Goal: Task Accomplishment & Management: Use online tool/utility

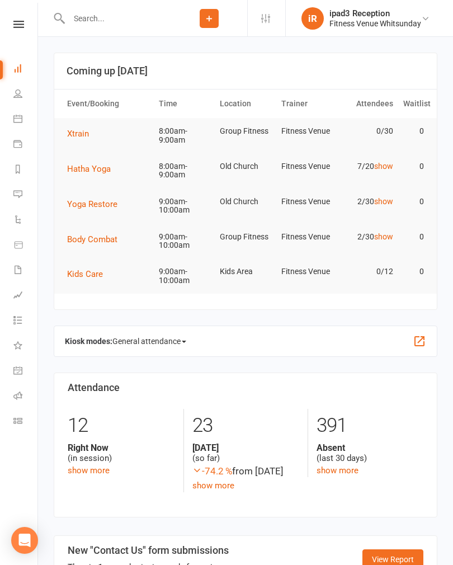
click at [85, 164] on span "Hatha Yoga" at bounding box center [89, 169] width 44 height 10
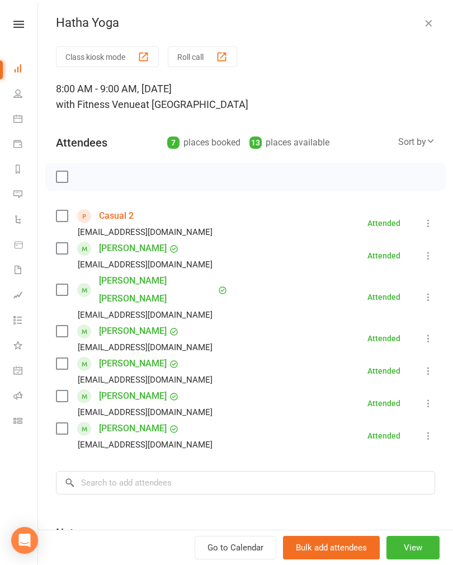
click at [205, 53] on button "Roll call" at bounding box center [202, 56] width 69 height 21
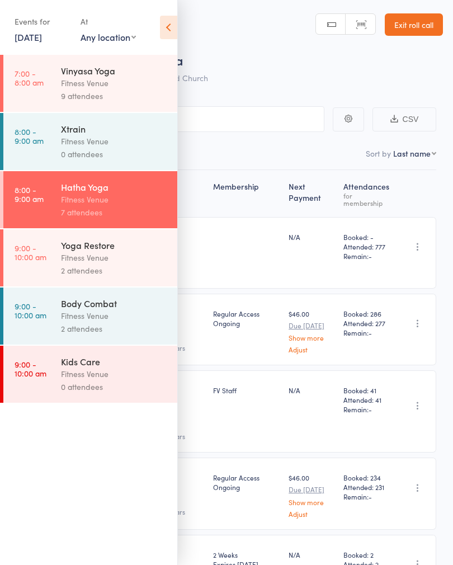
click at [172, 12] on div "Events for 11 Oct, 2025 11 Oct, 2025 October 2025 Sun Mon Tue Wed Thu Fri Sat 4…" at bounding box center [88, 28] width 177 height 56
click at [164, 21] on icon at bounding box center [168, 27] width 17 height 23
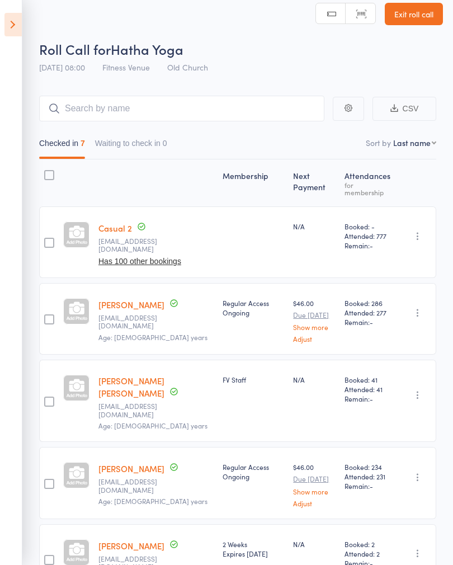
scroll to position [6, 0]
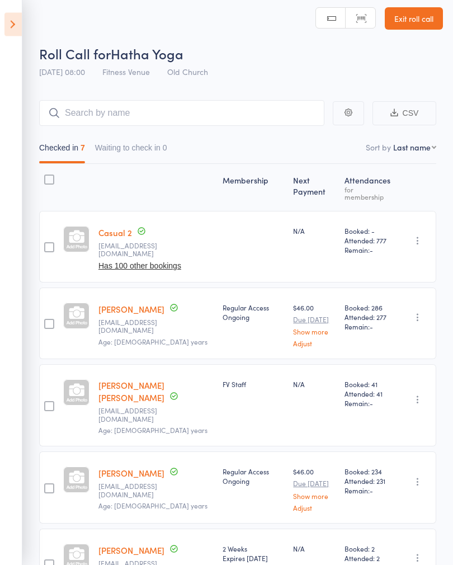
click at [18, 23] on icon at bounding box center [12, 24] width 17 height 23
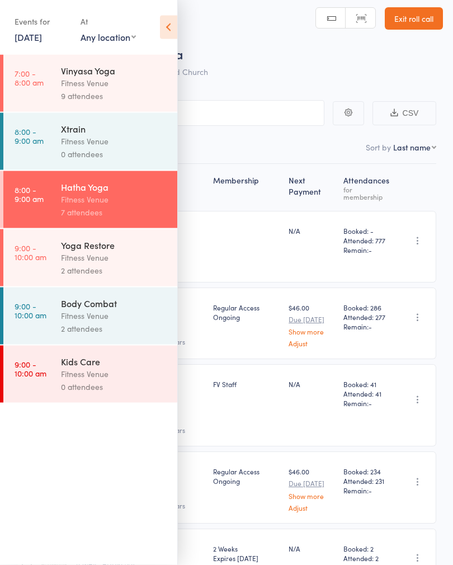
scroll to position [6, 0]
click at [106, 251] on div "Yoga Restore" at bounding box center [114, 245] width 107 height 12
click at [84, 260] on div "Fitness Venue" at bounding box center [114, 257] width 107 height 13
click at [80, 251] on div "Yoga Restore" at bounding box center [114, 245] width 107 height 12
click at [168, 21] on icon at bounding box center [168, 27] width 17 height 23
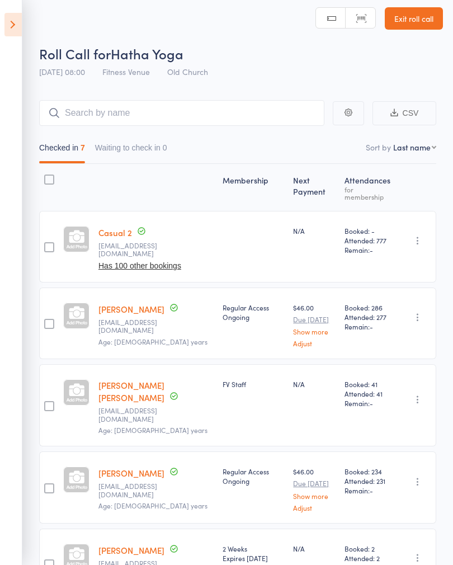
click at [14, 16] on icon at bounding box center [12, 24] width 17 height 23
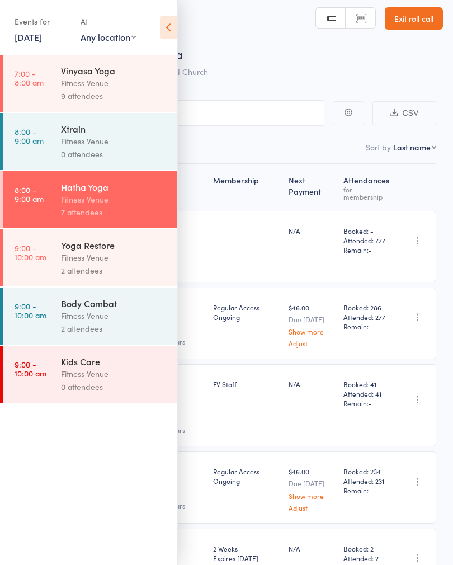
click at [76, 262] on div "Fitness Venue" at bounding box center [114, 257] width 107 height 13
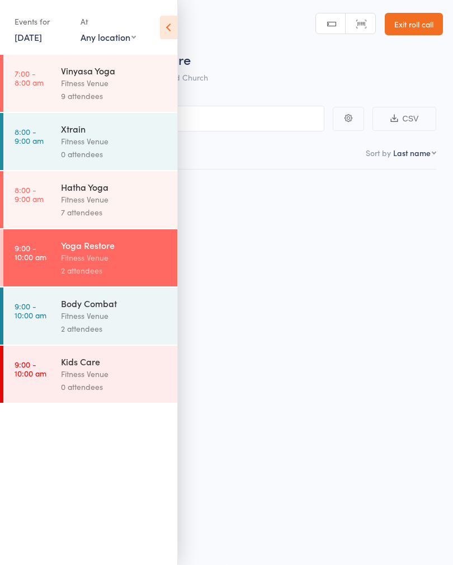
scroll to position [8, 0]
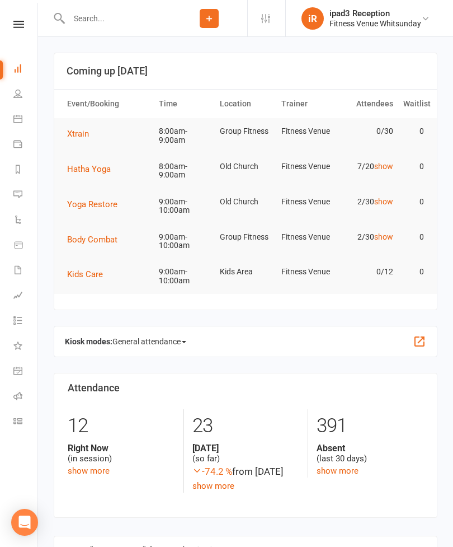
click at [93, 202] on span "Yoga Restore" at bounding box center [92, 204] width 50 height 10
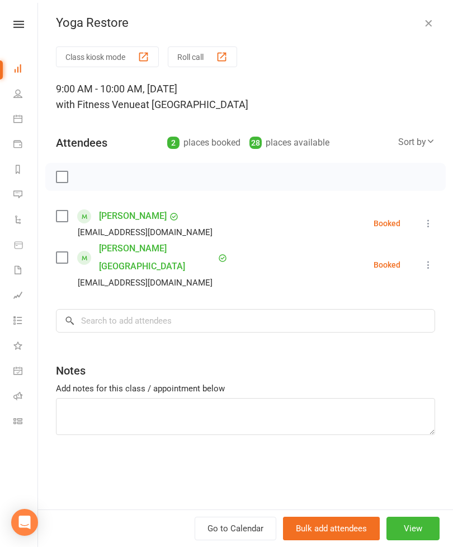
click at [210, 59] on button "Roll call" at bounding box center [202, 56] width 69 height 21
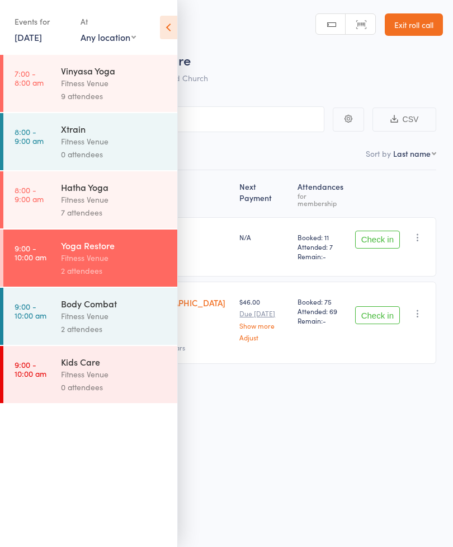
click at [167, 36] on icon at bounding box center [168, 27] width 17 height 23
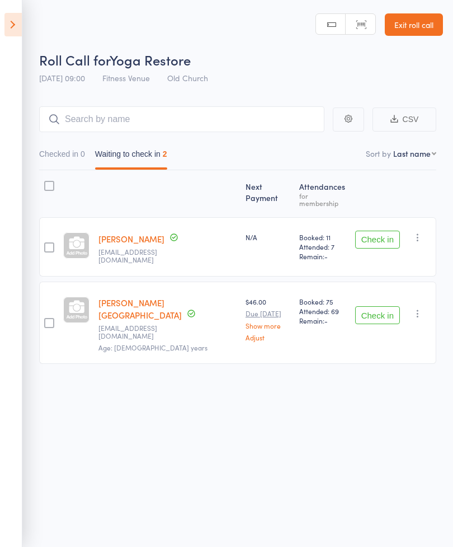
click at [380, 231] on button "Check in" at bounding box center [377, 239] width 45 height 18
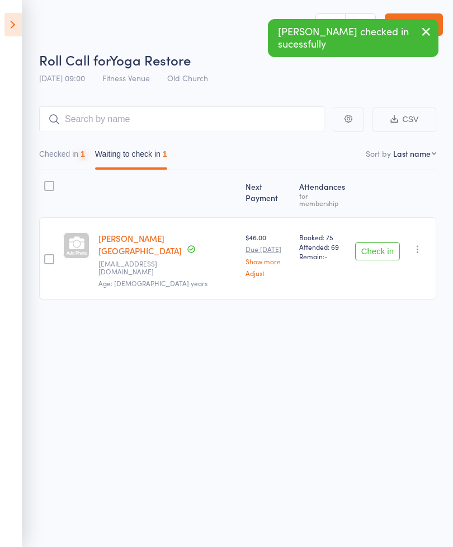
click at [381, 243] on button "Check in" at bounding box center [377, 251] width 45 height 18
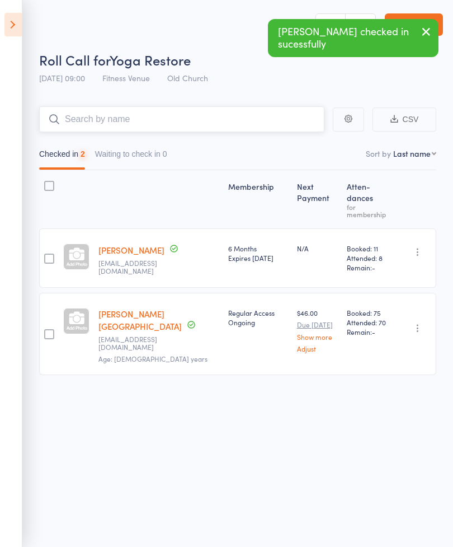
click at [141, 119] on input "search" at bounding box center [181, 119] width 285 height 26
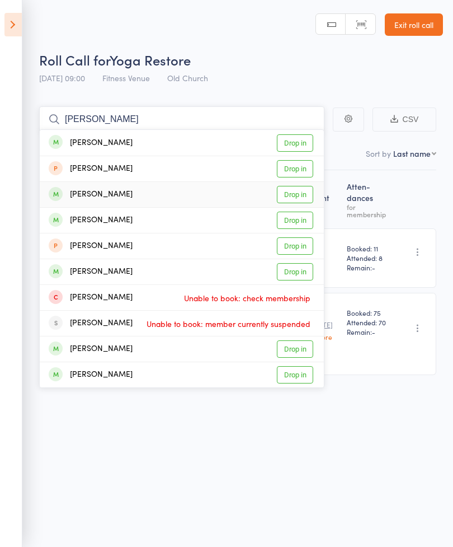
type input "Tara"
click at [300, 197] on link "Drop in" at bounding box center [295, 194] width 36 height 17
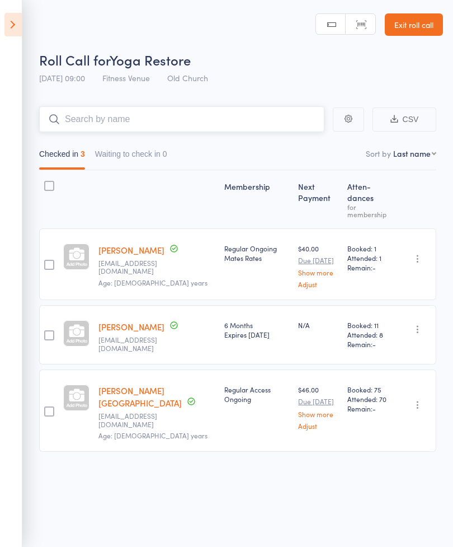
click at [115, 111] on input "search" at bounding box center [181, 119] width 285 height 26
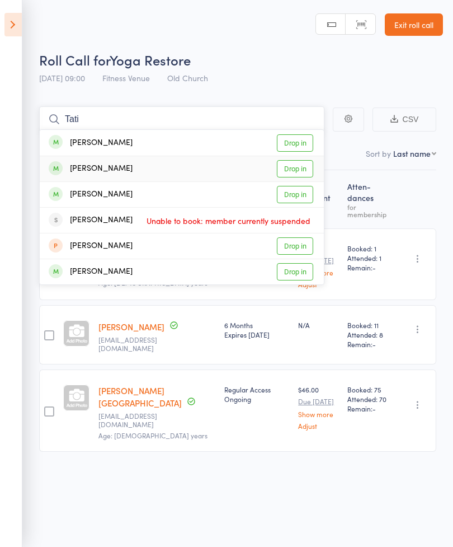
type input "Tati"
click at [295, 170] on link "Drop in" at bounding box center [295, 168] width 36 height 17
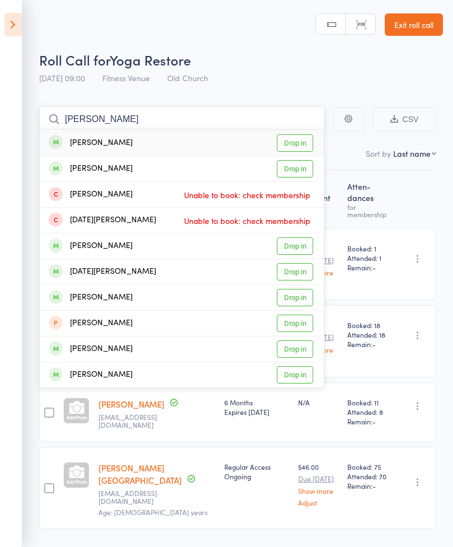
type input "Lucinda"
click at [300, 145] on link "Drop in" at bounding box center [295, 142] width 36 height 17
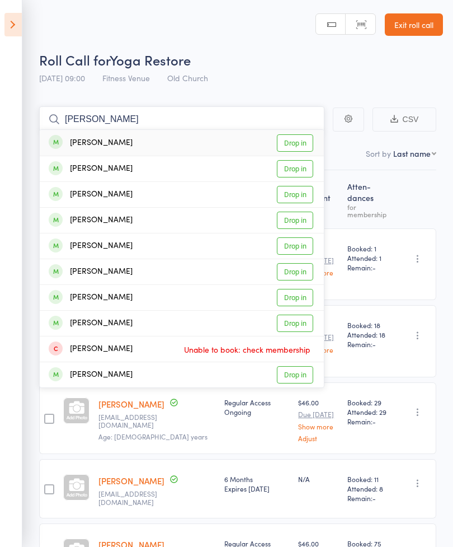
type input "Simon"
click at [303, 138] on link "Drop in" at bounding box center [295, 142] width 36 height 17
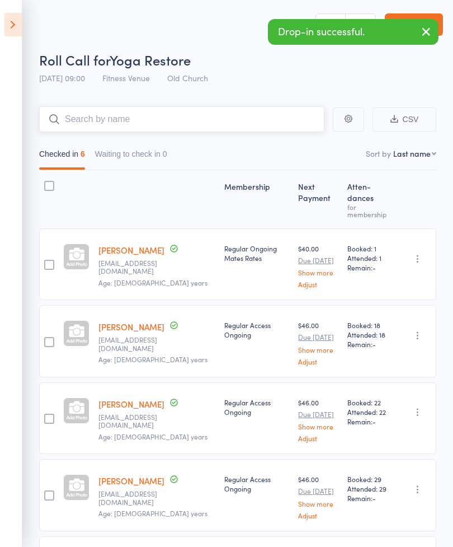
click at [131, 117] on input "search" at bounding box center [181, 119] width 285 height 26
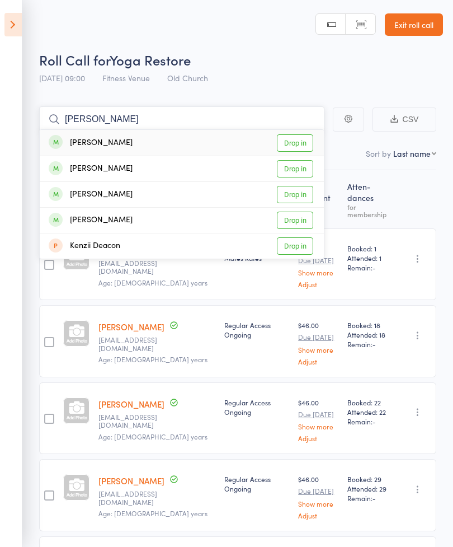
type input "Kennith"
click at [301, 142] on link "Drop in" at bounding box center [295, 142] width 36 height 17
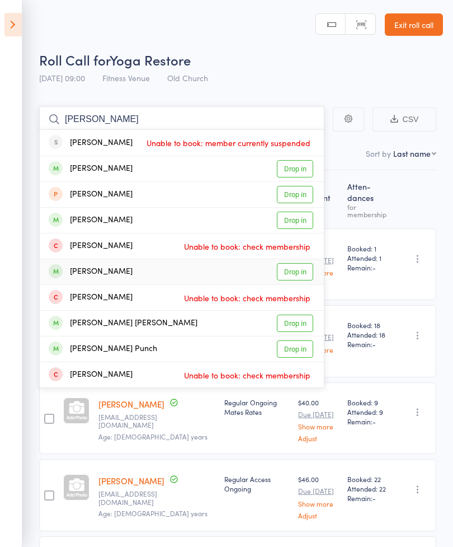
type input "Kerrie"
click at [307, 274] on link "Drop in" at bounding box center [295, 271] width 36 height 17
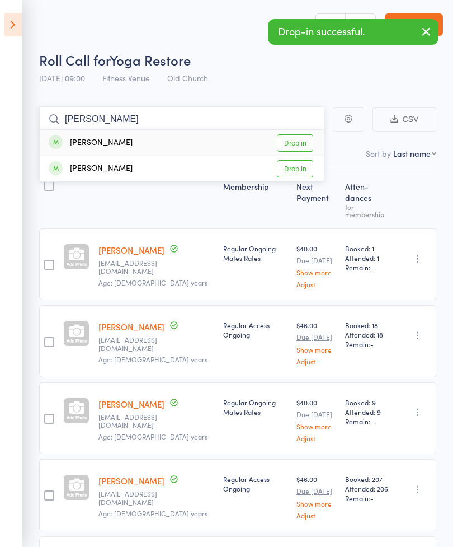
type input "Suzette"
click at [301, 142] on link "Drop in" at bounding box center [295, 142] width 36 height 17
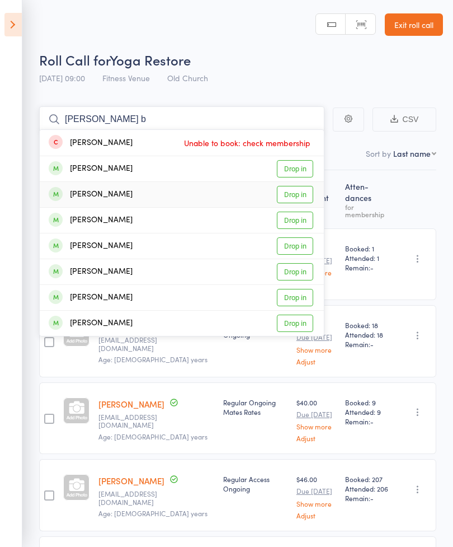
type input "Vicki b"
click at [295, 196] on link "Drop in" at bounding box center [295, 194] width 36 height 17
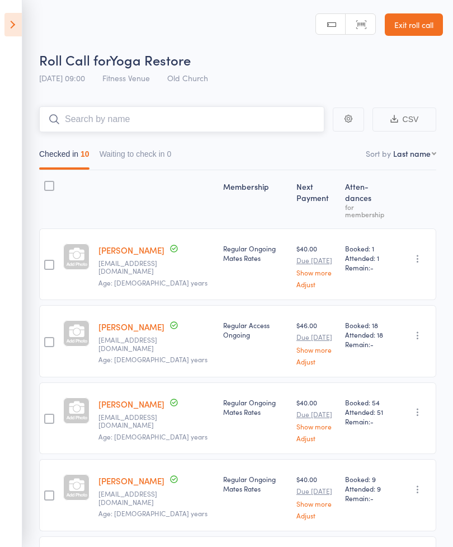
click at [162, 112] on input "search" at bounding box center [181, 119] width 285 height 26
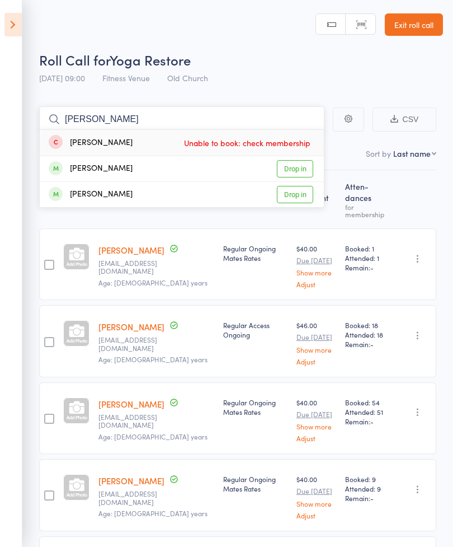
type input "Domin"
click at [101, 138] on div "[PERSON_NAME]" at bounding box center [91, 142] width 84 height 13
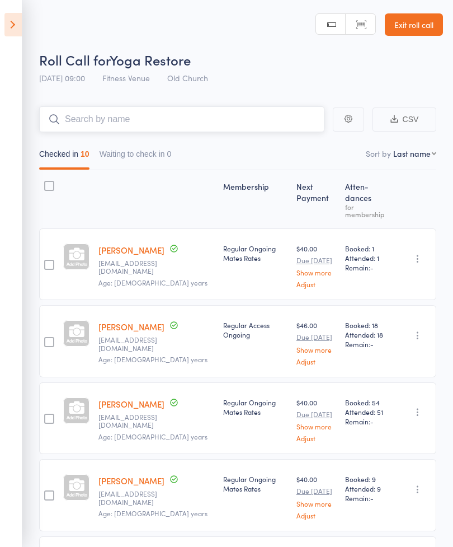
click at [88, 126] on input "search" at bounding box center [181, 119] width 285 height 26
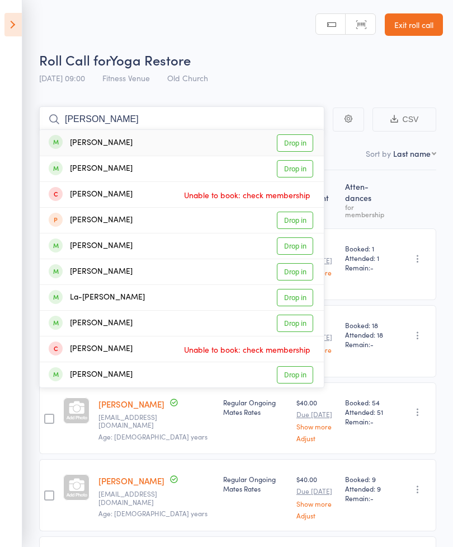
type input "Gary"
click at [296, 139] on link "Drop in" at bounding box center [295, 142] width 36 height 17
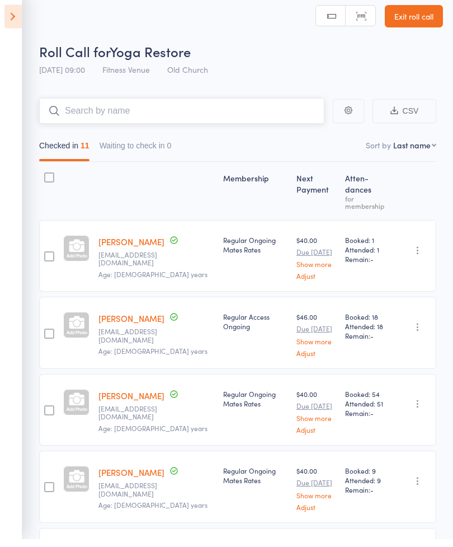
scroll to position [8, 0]
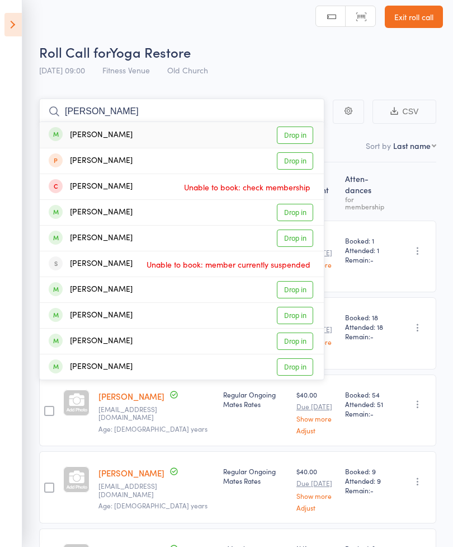
type input "Jenny"
click at [300, 139] on link "Drop in" at bounding box center [295, 134] width 36 height 17
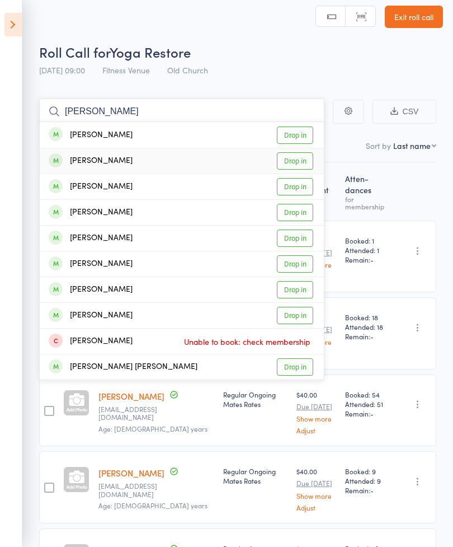
type input "Joanne"
click at [299, 161] on link "Drop in" at bounding box center [295, 160] width 36 height 17
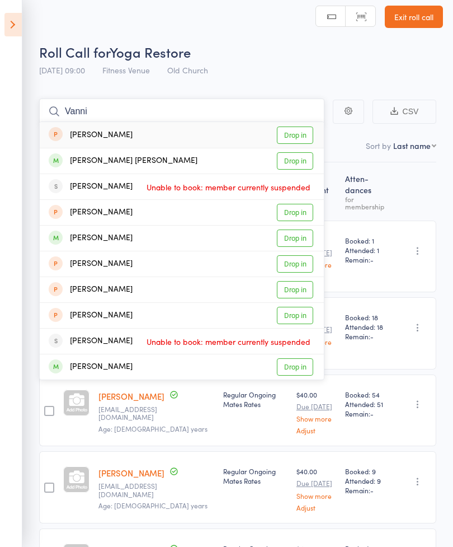
type input "Vanni"
click at [291, 162] on link "Drop in" at bounding box center [295, 160] width 36 height 17
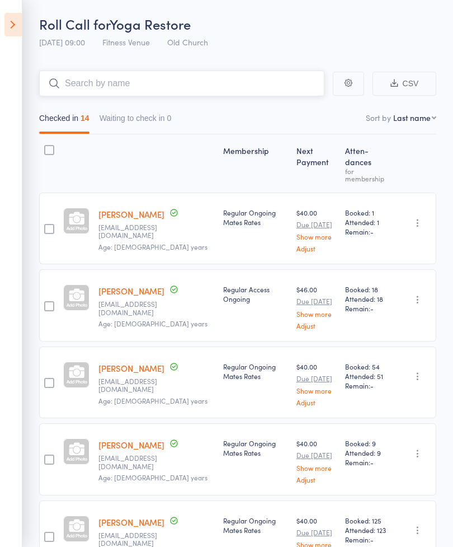
scroll to position [0, 0]
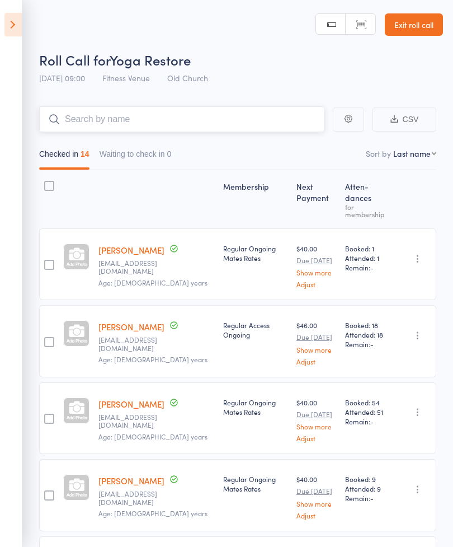
click at [171, 120] on input "search" at bounding box center [181, 119] width 285 height 26
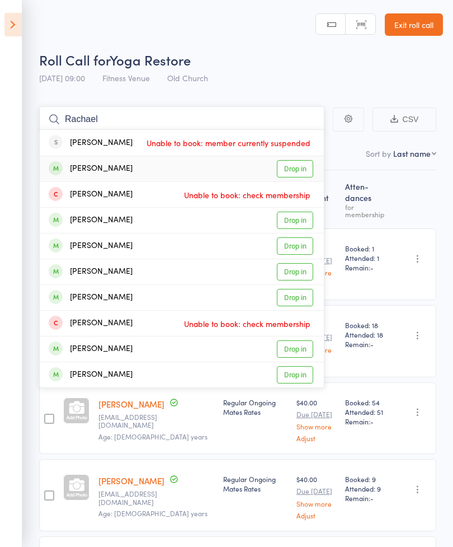
type input "Rachael"
click at [298, 166] on link "Drop in" at bounding box center [295, 168] width 36 height 17
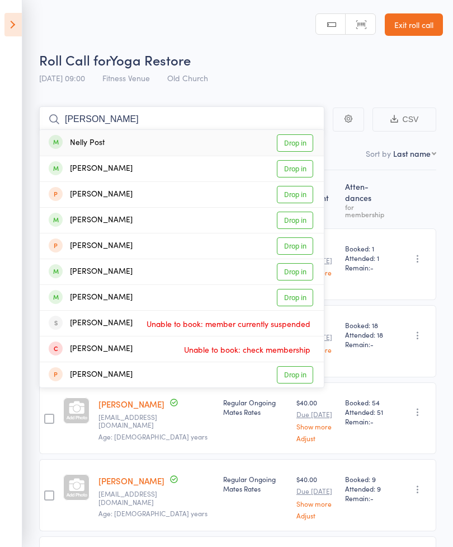
type input "Nelly"
click at [292, 142] on link "Drop in" at bounding box center [295, 142] width 36 height 17
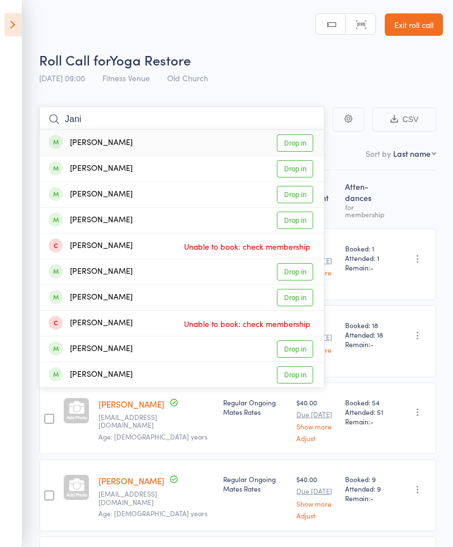
type input "Jani"
click at [301, 141] on link "Drop in" at bounding box center [295, 142] width 36 height 17
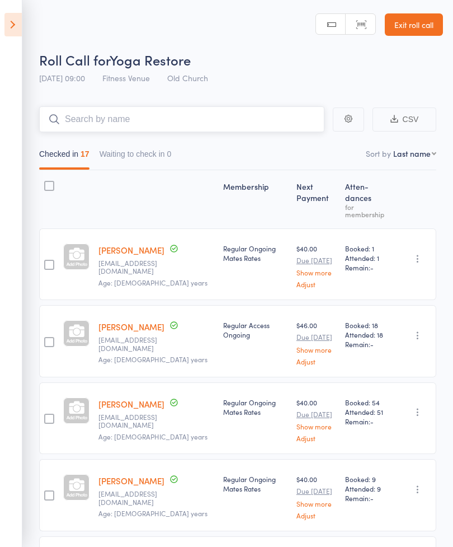
click at [136, 119] on input "search" at bounding box center [181, 119] width 285 height 26
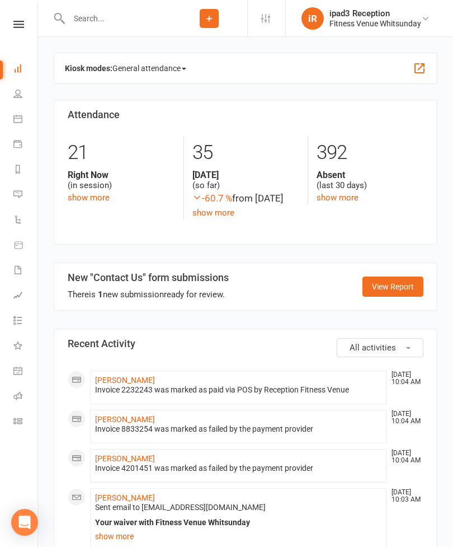
click at [23, 72] on link "Dashboard" at bounding box center [25, 69] width 25 height 25
click at [20, 107] on link "People" at bounding box center [25, 94] width 25 height 25
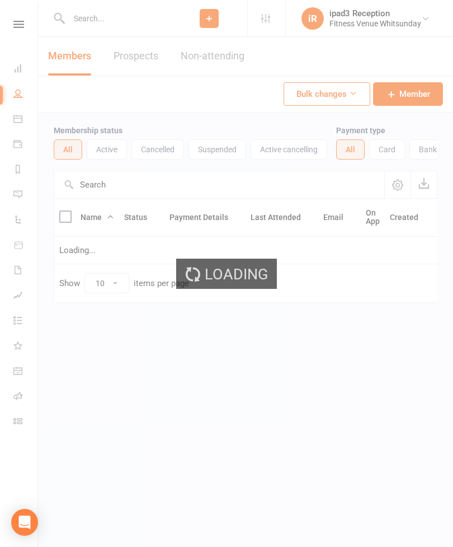
click at [17, 126] on div "Loading" at bounding box center [226, 273] width 453 height 547
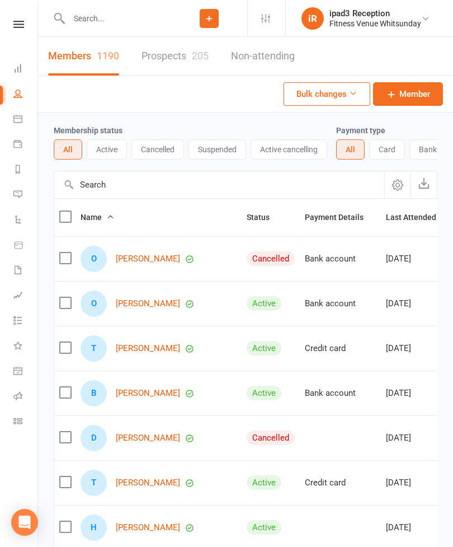
click at [24, 118] on link "Calendar" at bounding box center [25, 119] width 25 height 25
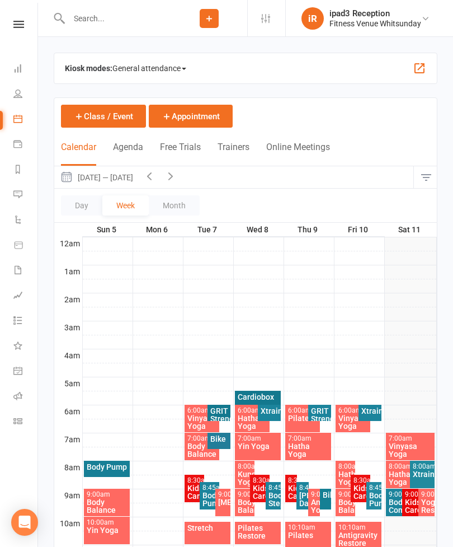
click at [6, 27] on link at bounding box center [19, 24] width 40 height 7
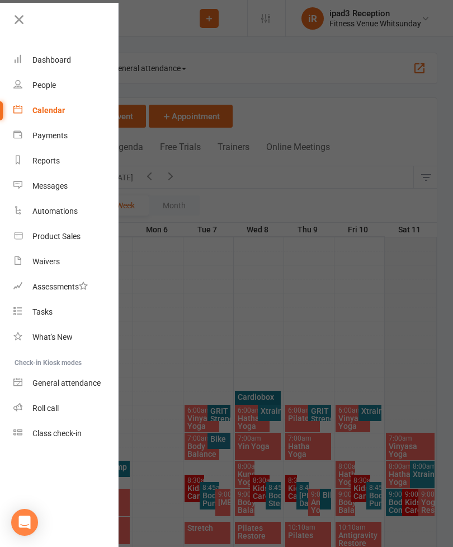
click at [52, 61] on div "Dashboard" at bounding box center [51, 59] width 39 height 9
